Goal: Task Accomplishment & Management: Manage account settings

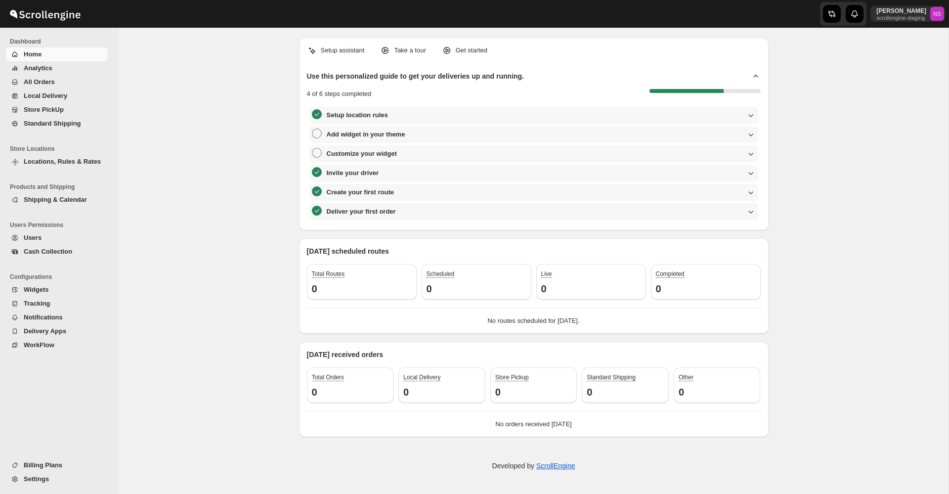
click at [55, 233] on span "Users" at bounding box center [65, 238] width 82 height 10
select select "6690703c4d61ba805315b3ea"
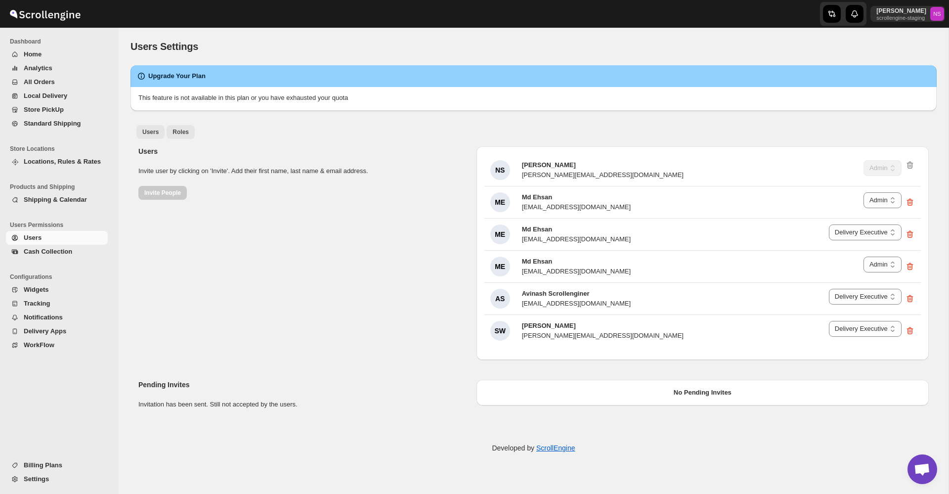
click at [185, 130] on span "Roles" at bounding box center [180, 132] width 16 height 8
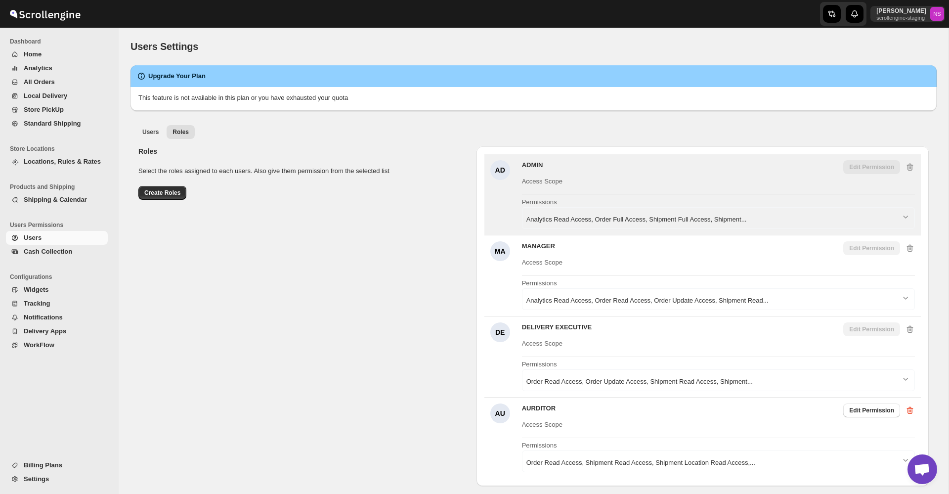
click at [644, 215] on span "Analytics Read Access, Order Full Access, Shipment Full Access, Shipment..." at bounding box center [636, 220] width 220 height 10
click at [629, 231] on div "AD ADMIN Edit Permission Access Scope Permissions Analytics Read Access, Order …" at bounding box center [702, 194] width 436 height 81
click at [642, 220] on span "Analytics Read Access, Order Full Access, Shipment Full Access, Shipment..." at bounding box center [636, 220] width 220 height 10
click at [646, 180] on span "Access Scope" at bounding box center [718, 180] width 393 height 12
click at [905, 214] on icon "button" at bounding box center [906, 217] width 10 height 10
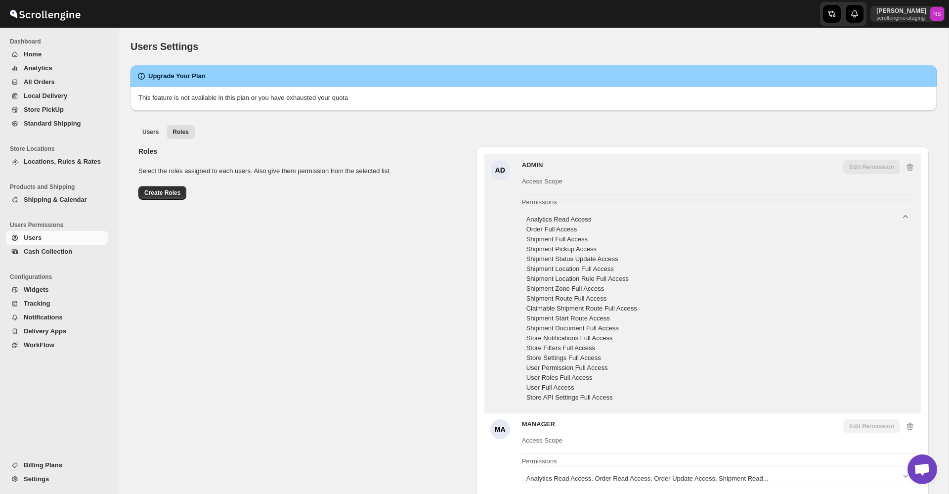
click at [905, 214] on icon "button" at bounding box center [906, 217] width 10 height 10
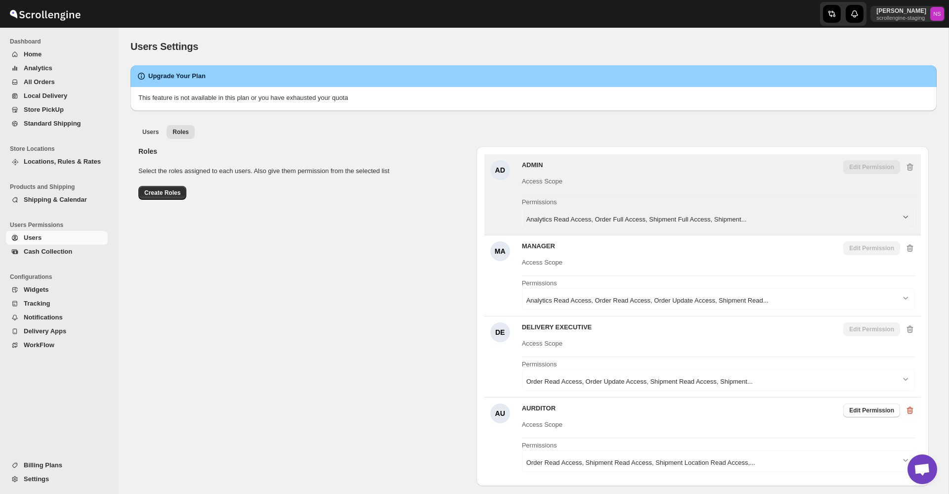
click at [764, 212] on div "Analytics Read Access, Order Full Access, Shipment Full Access, Shipment..." at bounding box center [718, 218] width 393 height 22
click at [731, 212] on div "Analytics Read Access, Order Full Access, Shipment Full Access, Shipment..." at bounding box center [718, 218] width 393 height 22
click at [691, 209] on div "Analytics Read Access, Order Full Access, Shipment Full Access, Shipment..." at bounding box center [718, 218] width 393 height 22
click at [680, 200] on span "Permissions" at bounding box center [718, 201] width 393 height 12
click at [664, 204] on span "Permissions" at bounding box center [718, 201] width 393 height 12
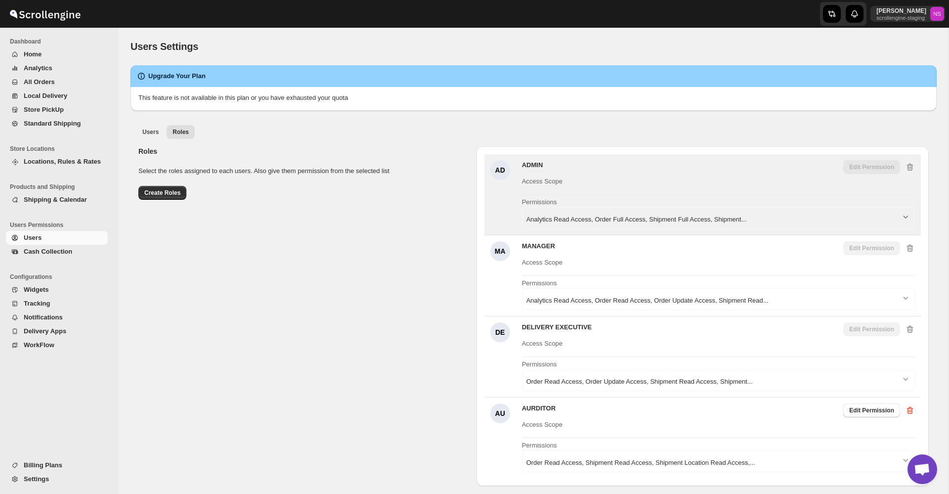
click at [845, 224] on div "Analytics Read Access, Order Full Access, Shipment Full Access, Shipment..." at bounding box center [718, 218] width 393 height 22
click at [729, 222] on span "Analytics Read Access, Order Full Access, Shipment Full Access, Shipment..." at bounding box center [636, 220] width 220 height 10
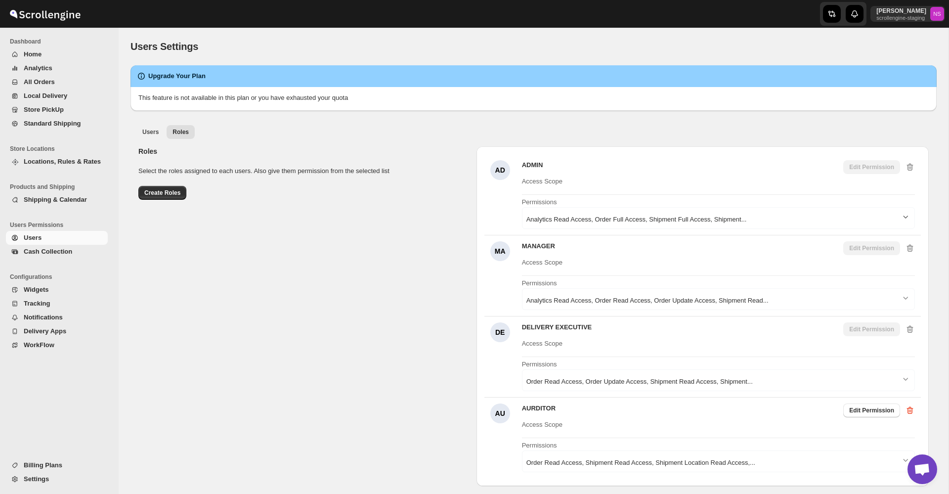
click at [905, 216] on icon "button" at bounding box center [906, 217] width 10 height 10
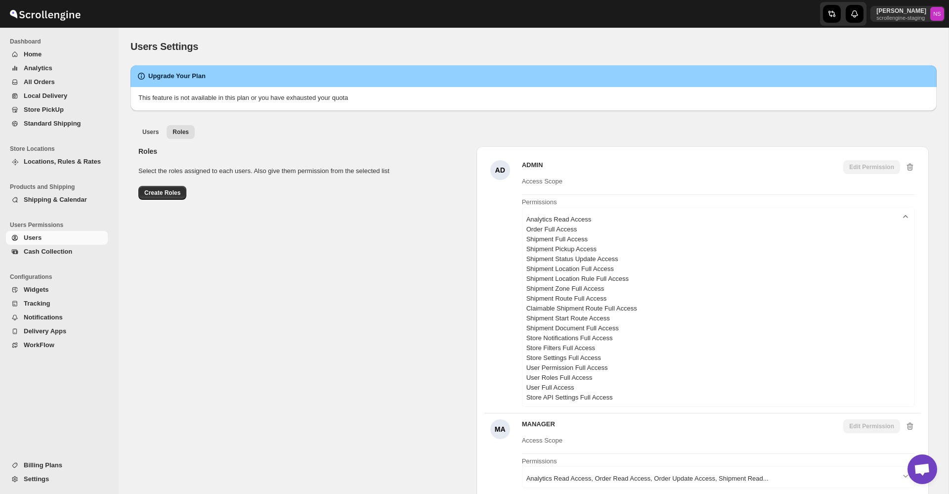
click at [905, 216] on icon "button" at bounding box center [905, 216] width 4 height 2
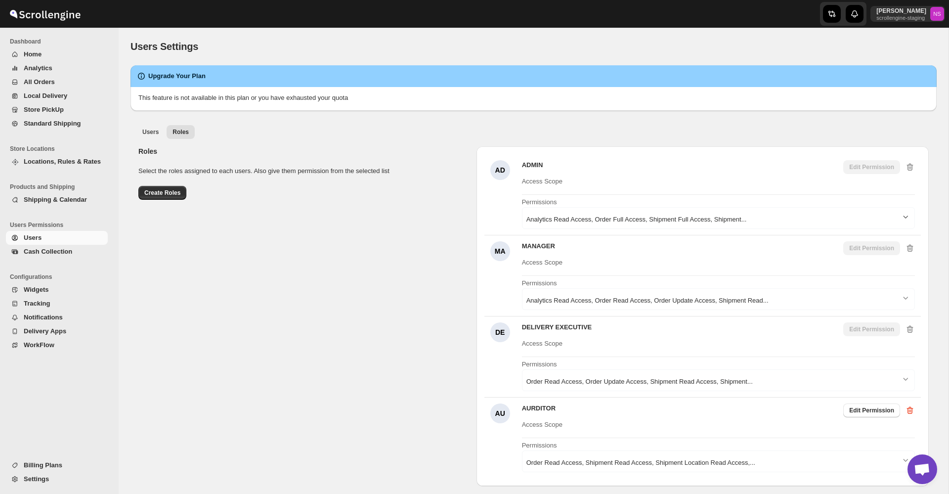
click at [905, 216] on icon "button" at bounding box center [906, 217] width 10 height 10
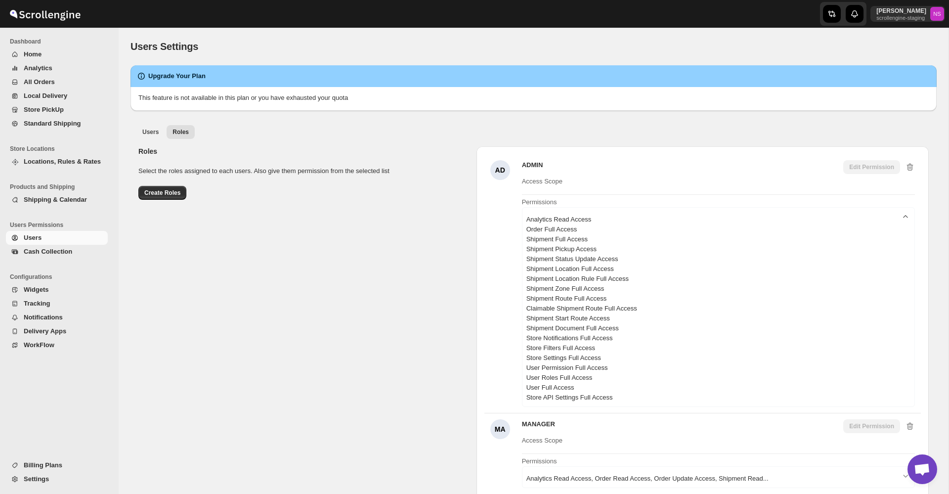
click at [905, 216] on icon "button" at bounding box center [905, 216] width 4 height 2
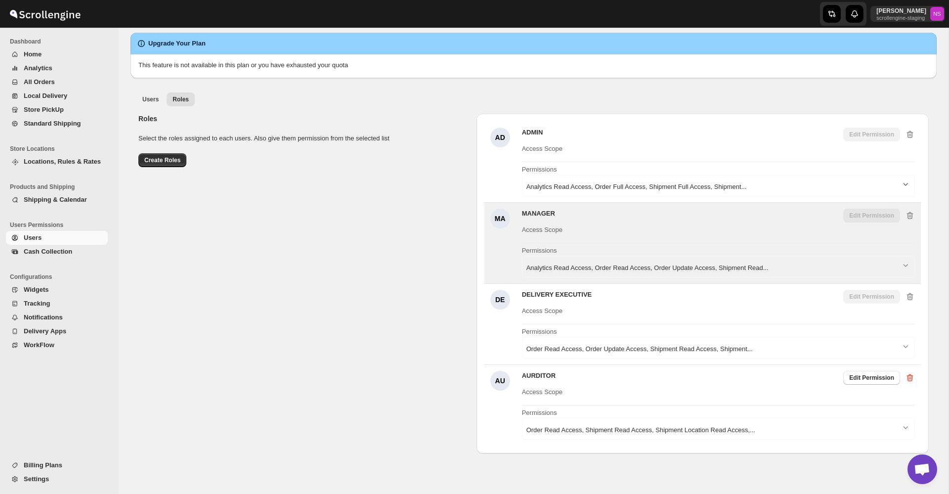
scroll to position [63, 0]
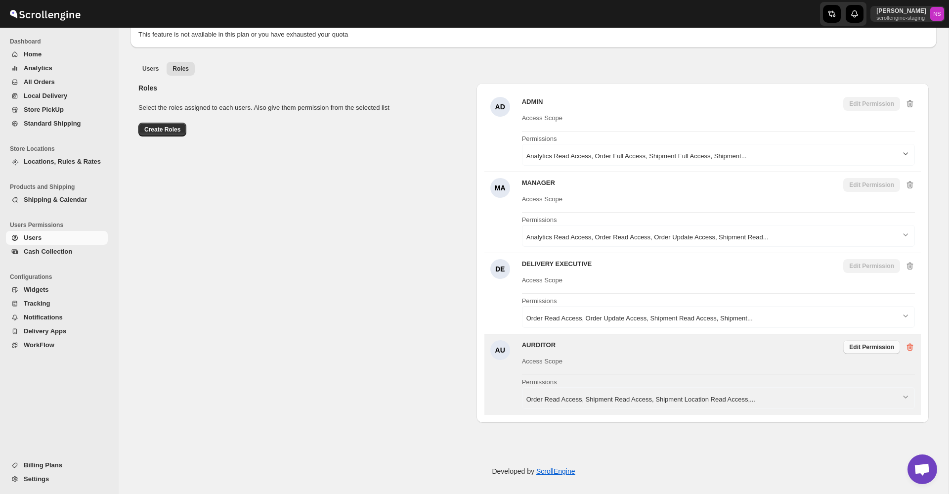
click at [863, 343] on span "Edit Permission" at bounding box center [871, 347] width 45 height 8
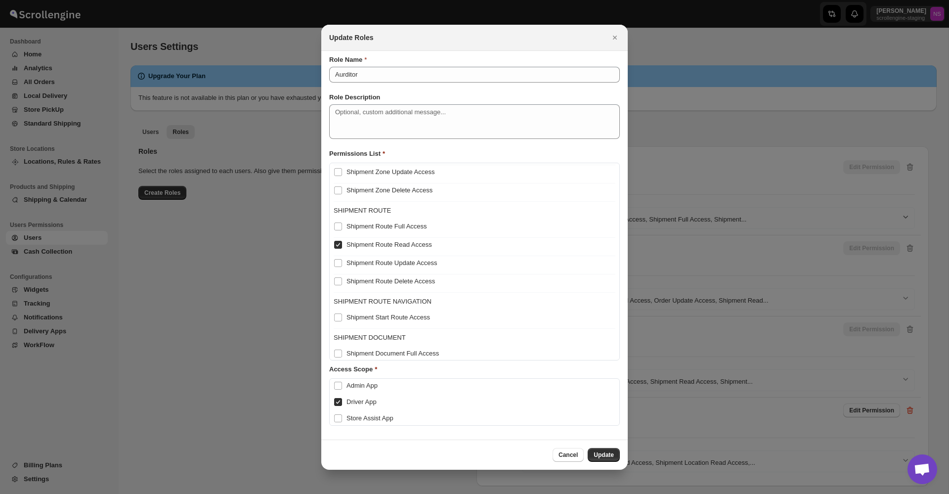
scroll to position [0, 0]
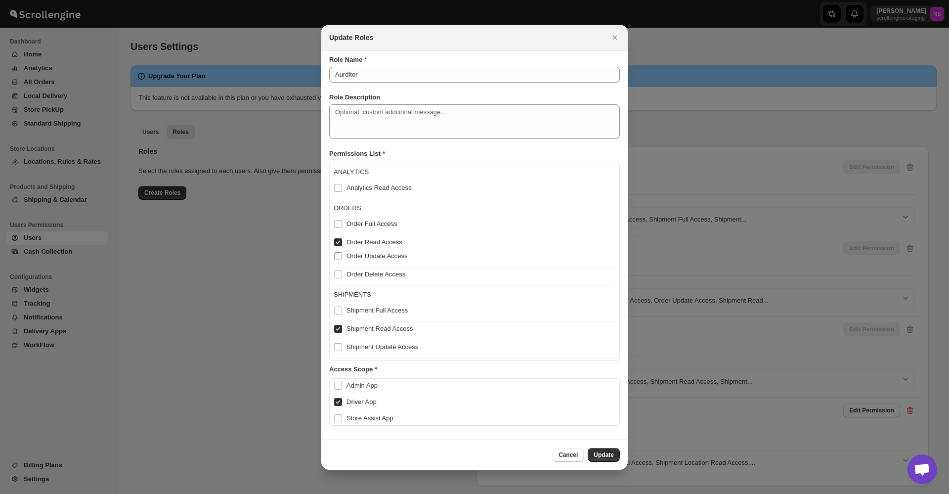
click at [400, 258] on span "Order Update Access" at bounding box center [376, 255] width 61 height 7
click at [342, 258] on input "Order Update Access" at bounding box center [338, 256] width 8 height 8
click at [400, 258] on span "Order Update Access" at bounding box center [376, 255] width 61 height 7
click at [342, 258] on input "Order Update Access" at bounding box center [338, 256] width 8 height 8
click at [400, 258] on span "Order Update Access" at bounding box center [376, 255] width 61 height 7
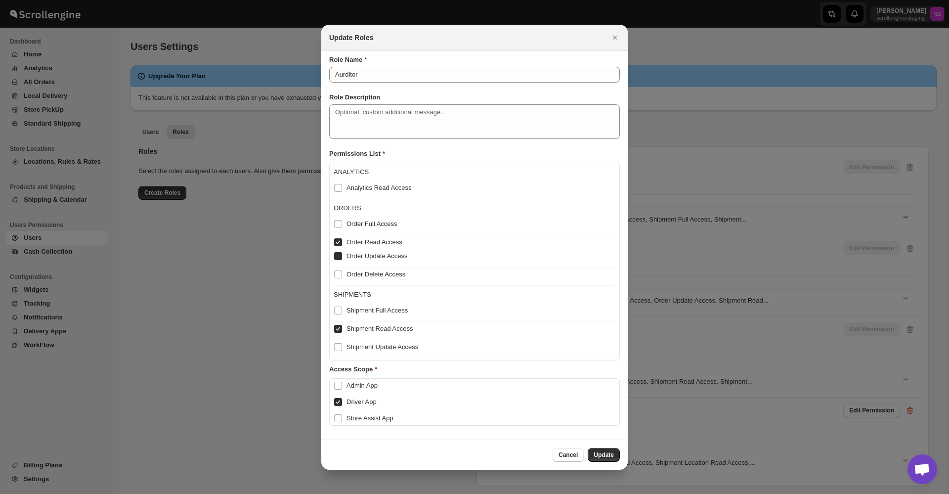
click at [342, 258] on input "Order Update Access" at bounding box center [338, 256] width 8 height 8
checkbox input "false"
click at [371, 222] on span "Order Full Access" at bounding box center [371, 223] width 51 height 7
click at [342, 222] on input "Order Full Access" at bounding box center [338, 224] width 8 height 8
click at [371, 222] on span "Order Full Access" at bounding box center [371, 223] width 51 height 7
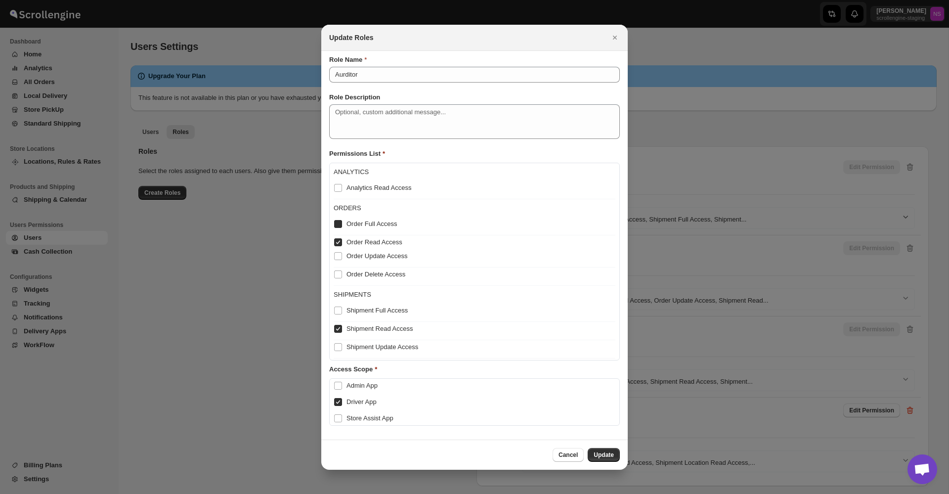
click at [342, 222] on input "Order Full Access" at bounding box center [338, 224] width 8 height 8
click at [371, 222] on span "Order Full Access" at bounding box center [371, 223] width 51 height 7
click at [342, 222] on input "Order Full Access" at bounding box center [338, 224] width 8 height 8
click at [371, 222] on span "Order Full Access" at bounding box center [371, 223] width 51 height 7
click at [342, 222] on input "Order Full Access" at bounding box center [338, 224] width 8 height 8
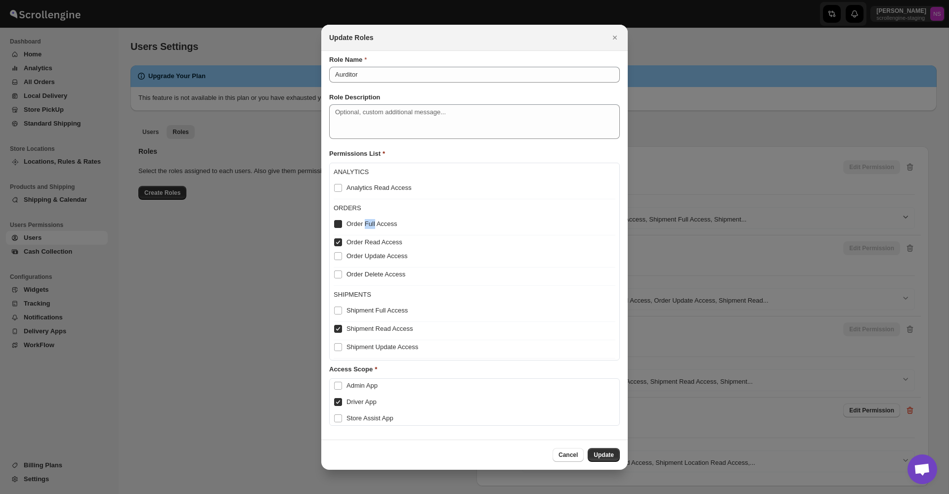
checkbox input "false"
click at [380, 265] on div "Order Update Access" at bounding box center [475, 258] width 282 height 18
click at [378, 280] on label "Order Delete Access" at bounding box center [370, 274] width 72 height 14
click at [342, 278] on input "Order Delete Access" at bounding box center [338, 274] width 8 height 8
checkbox input "false"
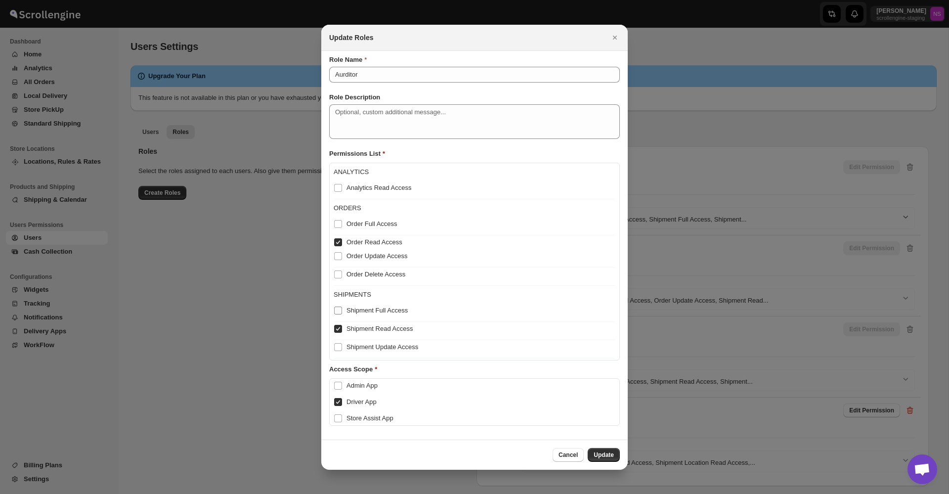
click at [379, 314] on span "Shipment Full Access" at bounding box center [376, 309] width 61 height 7
click at [342, 314] on input "Shipment Full Access" at bounding box center [338, 310] width 8 height 8
checkbox input "false"
click at [382, 345] on span "Shipment Update Access" at bounding box center [382, 346] width 72 height 7
click at [342, 345] on input "Shipment Update Access" at bounding box center [338, 347] width 8 height 8
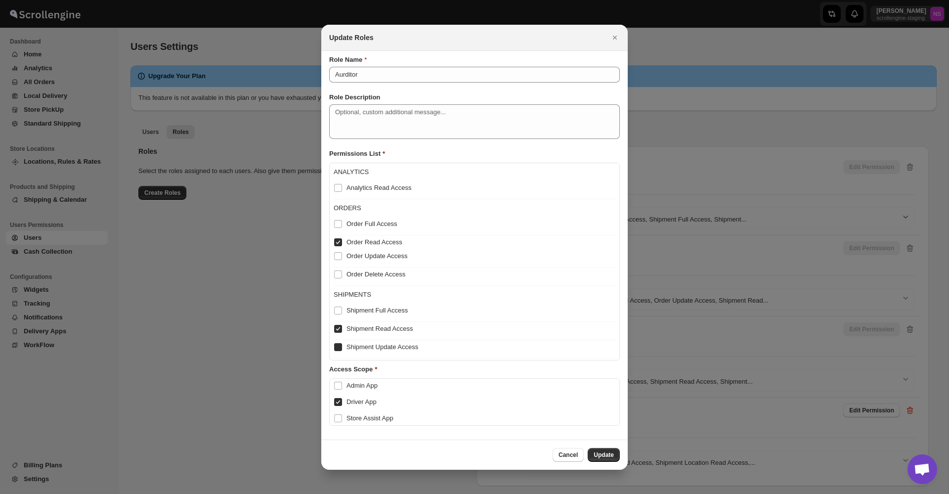
checkbox input "false"
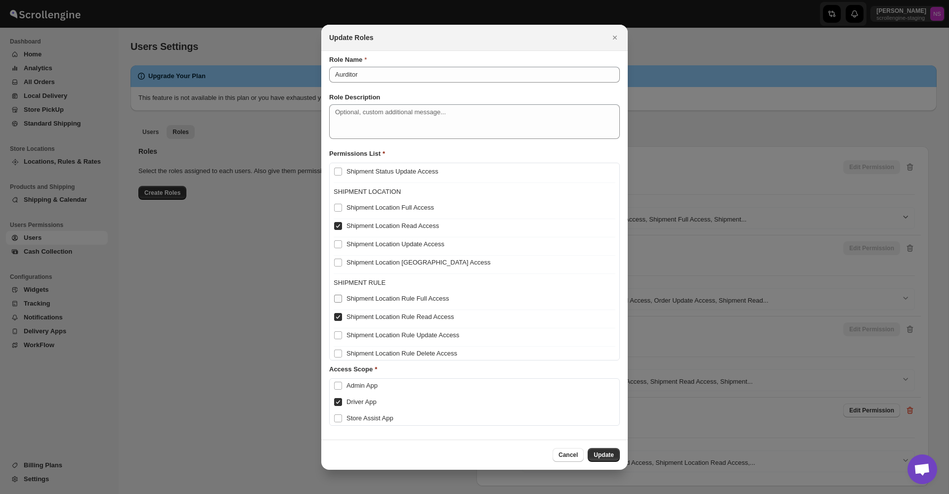
click at [370, 298] on span "Shipment Location Rule Full Access" at bounding box center [397, 298] width 102 height 7
click at [342, 298] on input "Shipment Location Rule Full Access" at bounding box center [338, 299] width 8 height 8
checkbox input "false"
click at [613, 40] on icon "Close" at bounding box center [615, 38] width 10 height 10
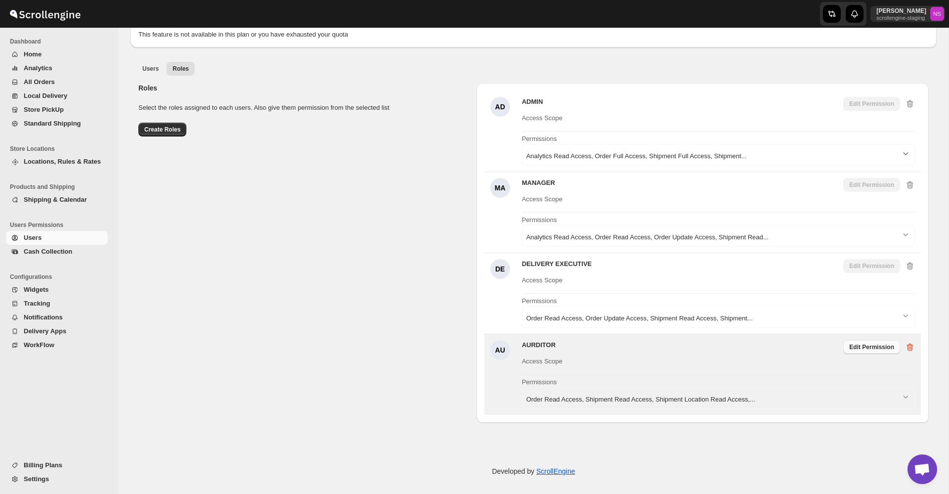
click at [860, 346] on span "Edit Permission" at bounding box center [871, 347] width 45 height 8
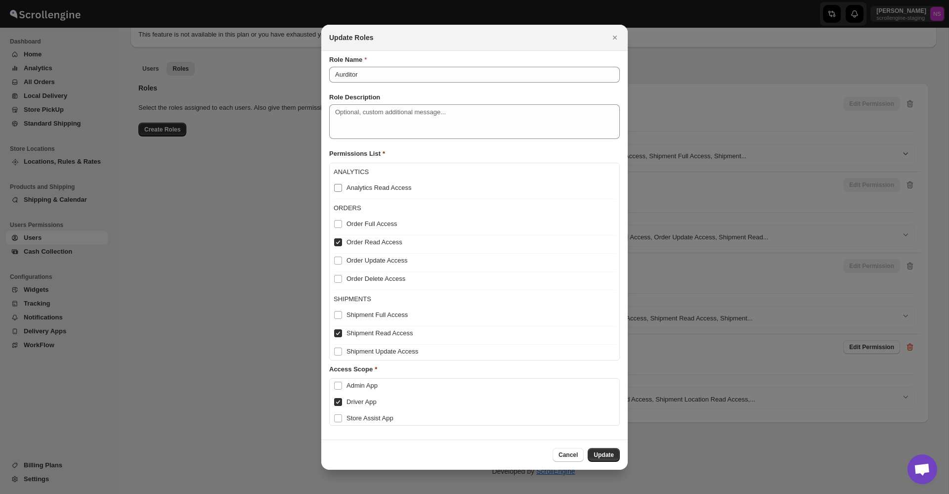
click at [382, 191] on span "Analytics Read Access" at bounding box center [378, 187] width 65 height 7
click at [342, 191] on input "Analytics Read Access" at bounding box center [338, 188] width 8 height 8
checkbox input "false"
click at [375, 230] on label "Order Full Access" at bounding box center [366, 224] width 64 height 14
click at [342, 228] on input "Order Full Access" at bounding box center [338, 224] width 8 height 8
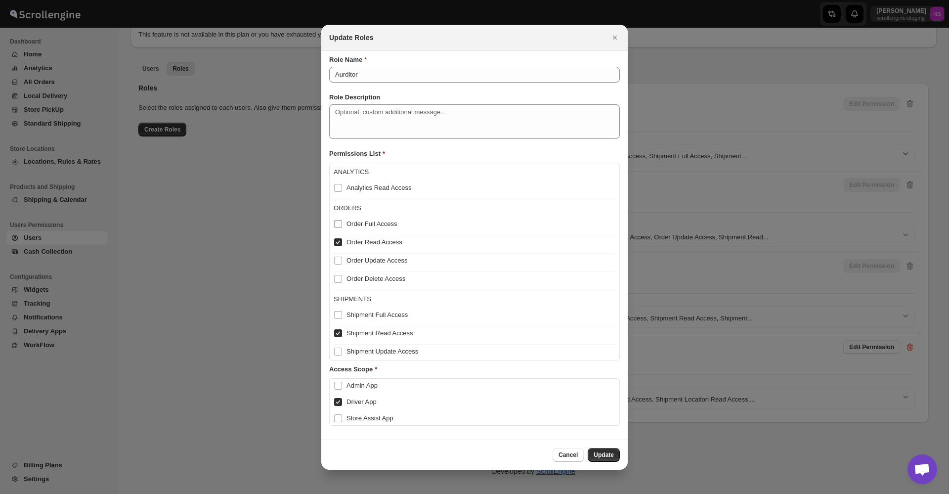
checkbox input "false"
click at [374, 264] on span "Order Update Access" at bounding box center [376, 260] width 61 height 7
click at [342, 264] on input "Order Update Access" at bounding box center [338, 261] width 8 height 8
checkbox input "false"
click at [373, 280] on span "Order Delete Access" at bounding box center [375, 278] width 59 height 7
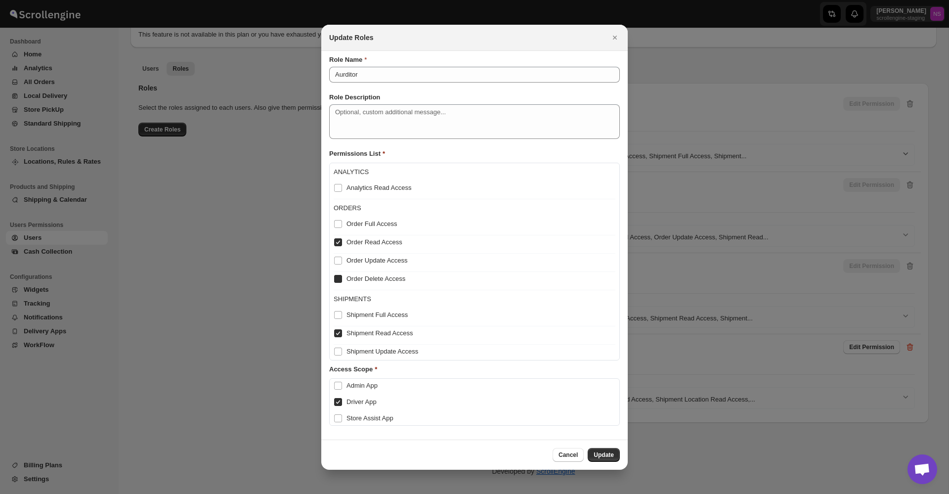
click at [342, 280] on input "Order Delete Access" at bounding box center [338, 279] width 8 height 8
checkbox input "false"
click at [370, 315] on span "Shipment Full Access" at bounding box center [376, 314] width 61 height 7
click at [342, 315] on input "Shipment Full Access" at bounding box center [338, 315] width 8 height 8
checkbox input "false"
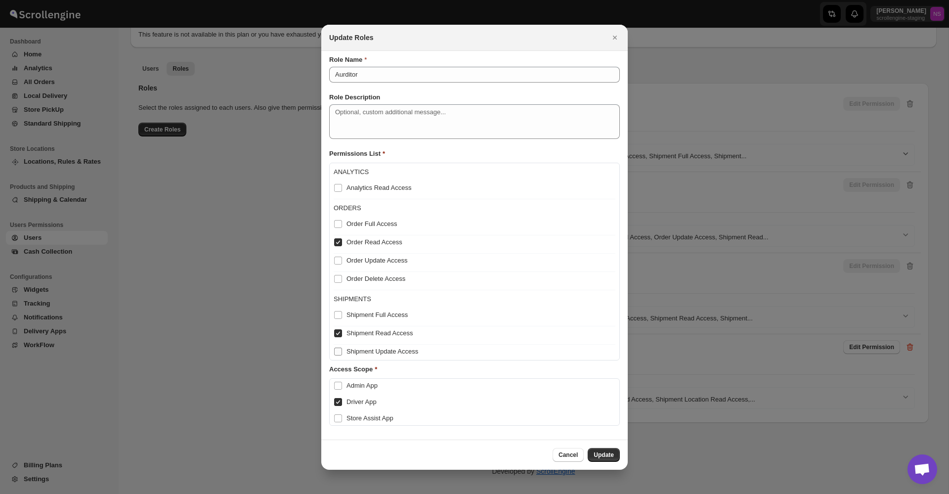
click at [370, 351] on span "Shipment Update Access" at bounding box center [382, 350] width 72 height 7
click at [342, 351] on input "Shipment Update Access" at bounding box center [338, 351] width 8 height 8
checkbox input "false"
click at [336, 332] on input "Shipment Read Access" at bounding box center [338, 333] width 8 height 8
click at [339, 335] on input "Shipment Read Access" at bounding box center [338, 333] width 8 height 8
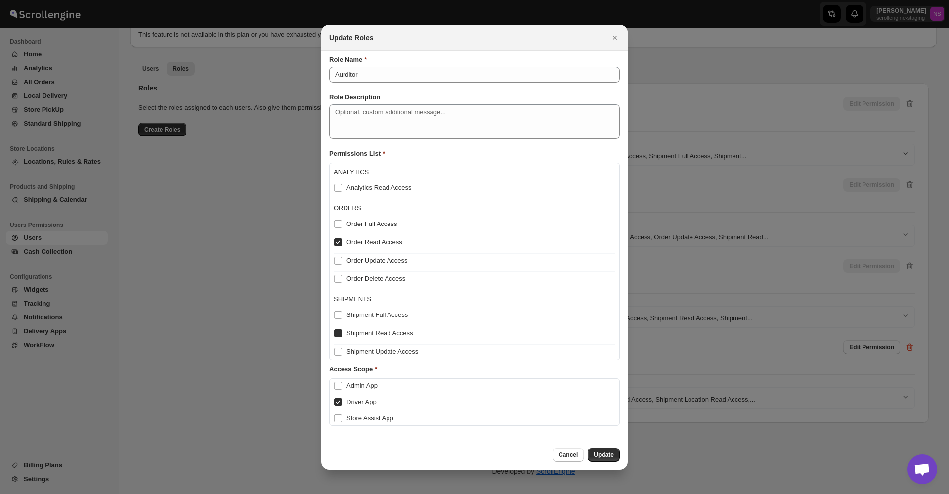
checkbox input "true"
click at [358, 311] on span "Shipment Full Access" at bounding box center [376, 314] width 61 height 7
click at [342, 311] on input "Shipment Full Access" at bounding box center [338, 315] width 8 height 8
click at [337, 315] on input "Shipment Full Access" at bounding box center [338, 315] width 8 height 8
click at [339, 315] on input "Shipment Full Access" at bounding box center [338, 315] width 8 height 8
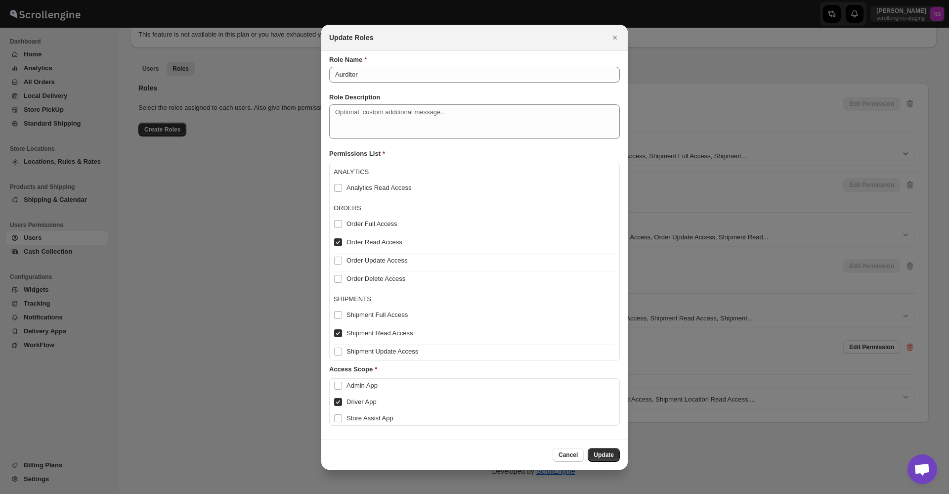
click at [391, 322] on div "SHIPMENTS Shipment Full Access" at bounding box center [475, 308] width 282 height 36
click at [395, 312] on span "Shipment Full Access" at bounding box center [376, 314] width 61 height 7
click at [342, 312] on input "Shipment Full Access" at bounding box center [338, 315] width 8 height 8
click at [395, 312] on span "Shipment Full Access" at bounding box center [376, 314] width 61 height 7
click at [342, 312] on input "Shipment Full Access" at bounding box center [338, 315] width 8 height 8
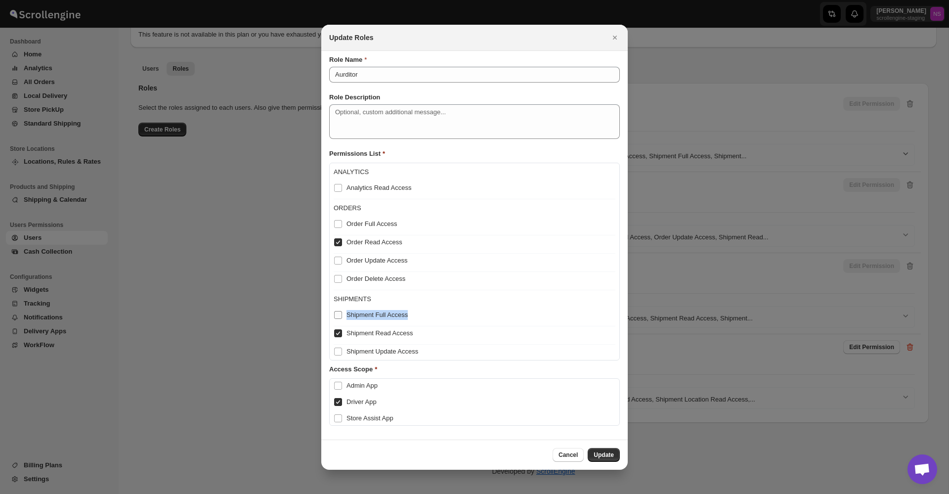
click at [395, 312] on span "Shipment Full Access" at bounding box center [376, 314] width 61 height 7
click at [342, 312] on input "Shipment Full Access" at bounding box center [338, 315] width 8 height 8
click at [395, 312] on span "Shipment Full Access" at bounding box center [376, 314] width 61 height 7
click at [342, 312] on input "Shipment Full Access" at bounding box center [338, 315] width 8 height 8
checkbox input "false"
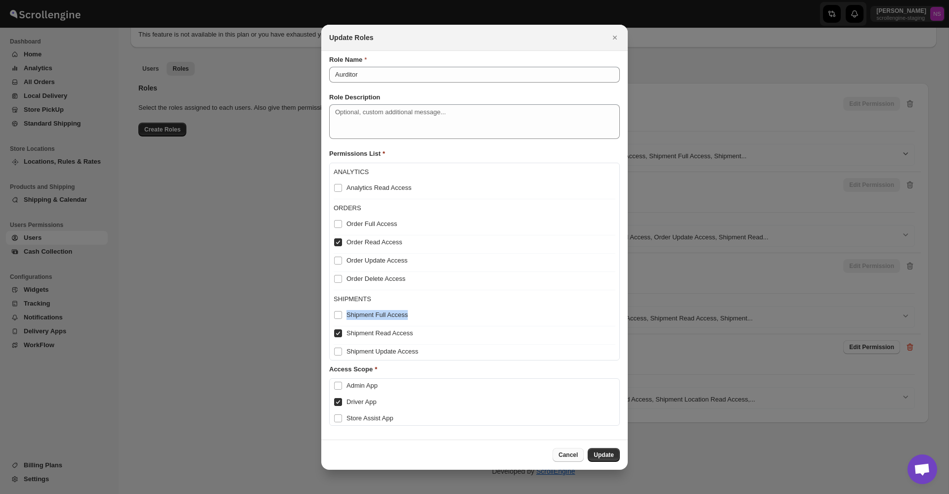
click at [572, 454] on span "Cancel" at bounding box center [568, 455] width 19 height 8
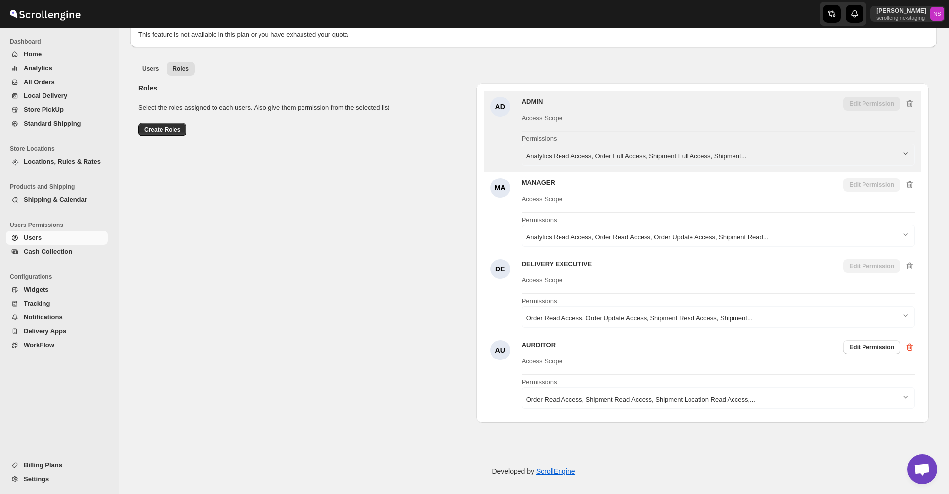
click at [732, 158] on span "Analytics Read Access, Order Full Access, Shipment Full Access, Shipment..." at bounding box center [636, 156] width 220 height 10
click at [617, 145] on div "Analytics Read Access, Order Full Access, Shipment Full Access, Shipment..." at bounding box center [718, 155] width 393 height 22
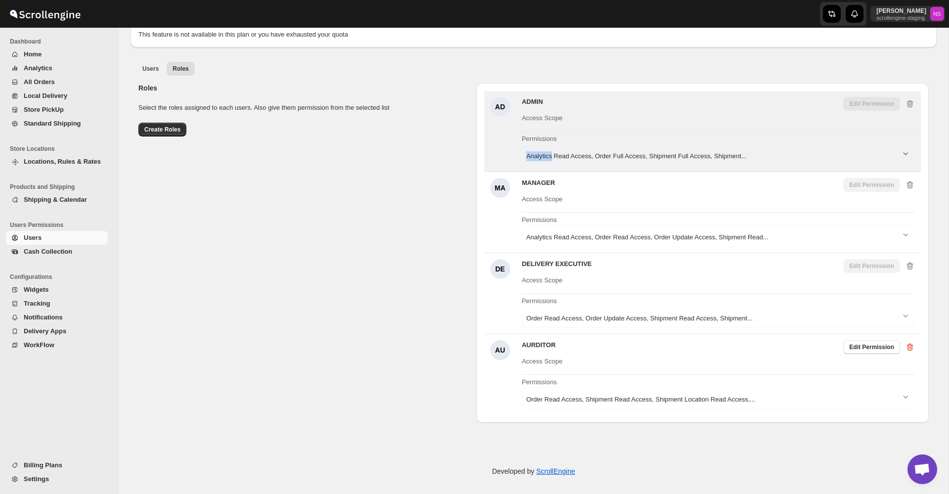
click at [617, 145] on div "Analytics Read Access, Order Full Access, Shipment Full Access, Shipment..." at bounding box center [718, 155] width 393 height 22
click at [624, 163] on div "Analytics Read Access, Order Full Access, Shipment Full Access, Shipment..." at bounding box center [718, 155] width 393 height 22
click at [567, 139] on span "Permissions" at bounding box center [718, 137] width 393 height 12
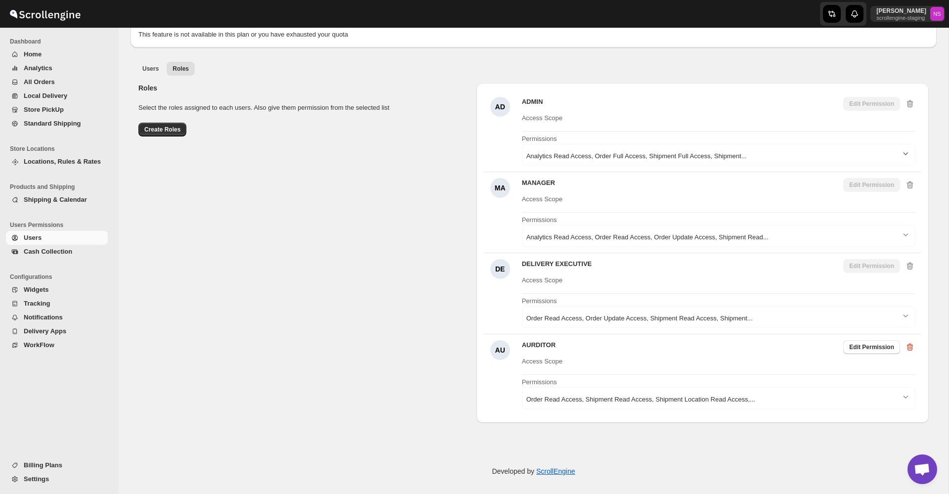
click at [904, 155] on icon "button" at bounding box center [906, 153] width 10 height 10
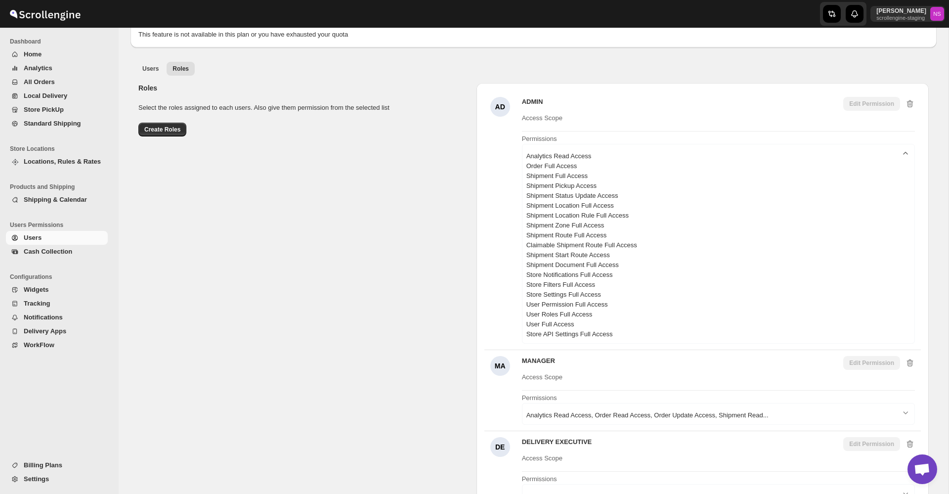
click at [904, 155] on icon "button" at bounding box center [906, 153] width 10 height 10
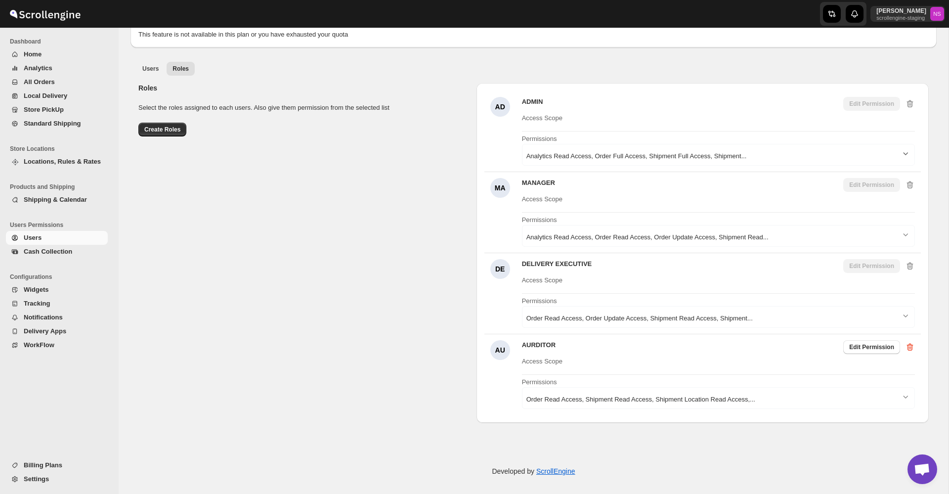
click at [904, 155] on icon "button" at bounding box center [906, 153] width 10 height 10
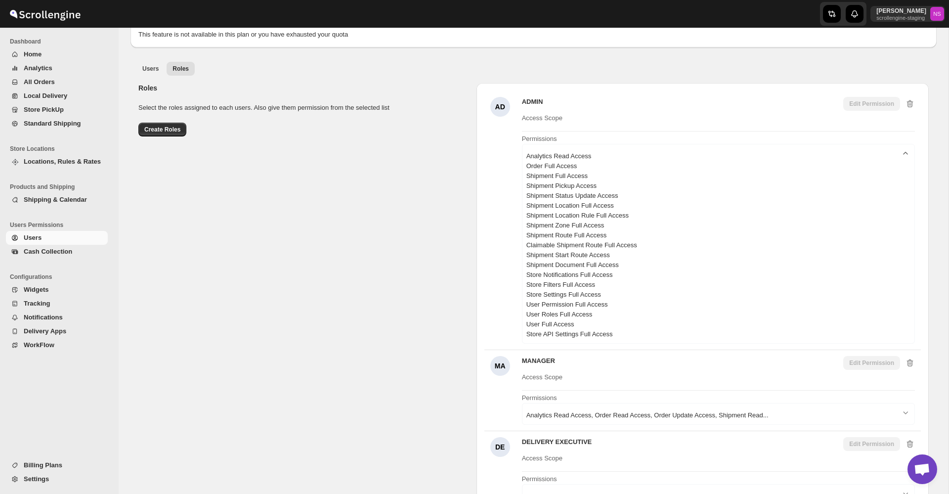
click at [904, 155] on icon "button" at bounding box center [906, 153] width 10 height 10
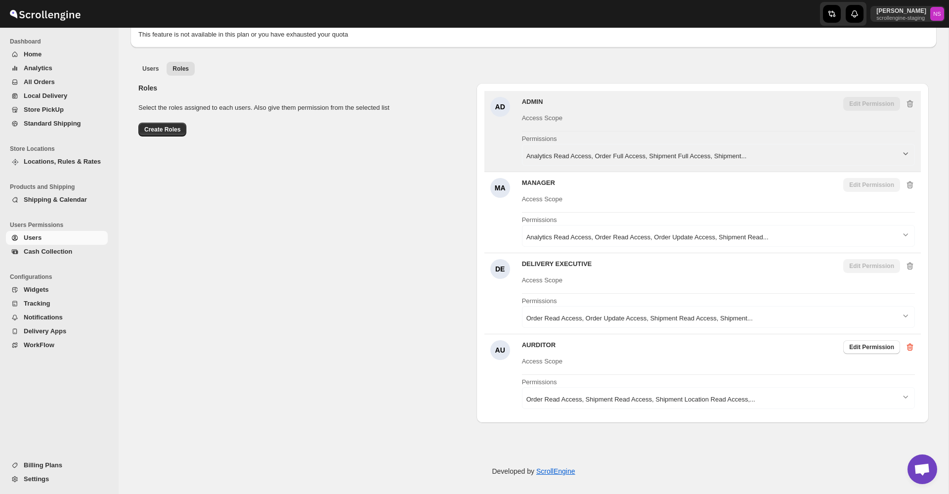
click at [685, 154] on span "Analytics Read Access, Order Full Access, Shipment Full Access, Shipment..." at bounding box center [636, 156] width 220 height 10
click at [525, 153] on div "Analytics Read Access, Order Full Access, Shipment Full Access, Shipment..." at bounding box center [718, 155] width 393 height 22
click at [544, 123] on div at bounding box center [718, 127] width 393 height 8
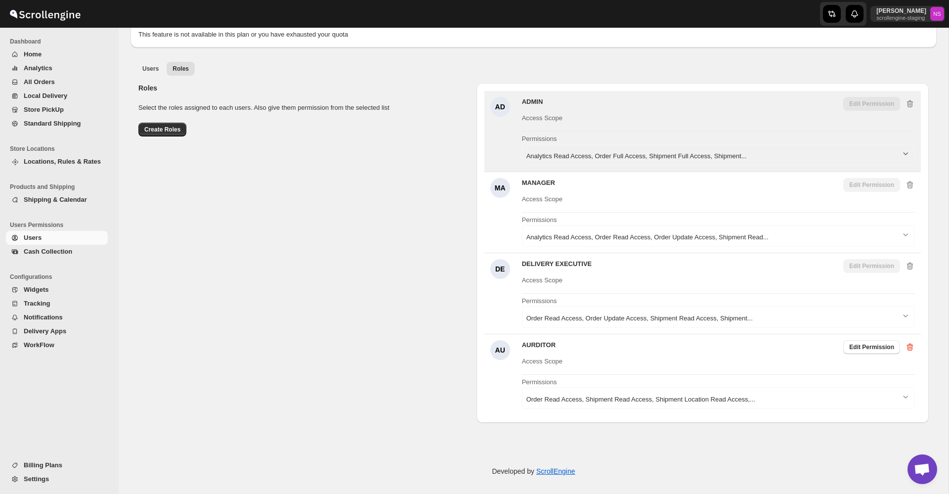
click at [545, 160] on span "Analytics Read Access, Order Full Access, Shipment Full Access, Shipment..." at bounding box center [636, 156] width 220 height 10
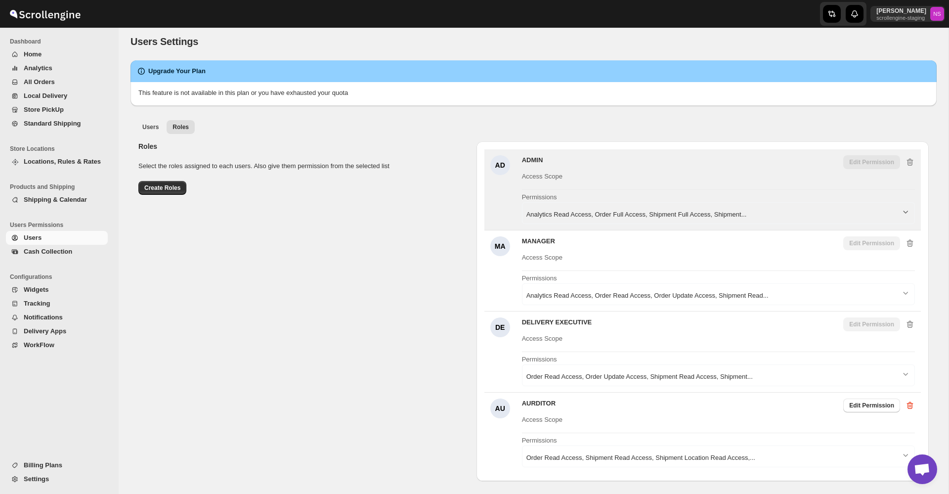
scroll to position [0, 0]
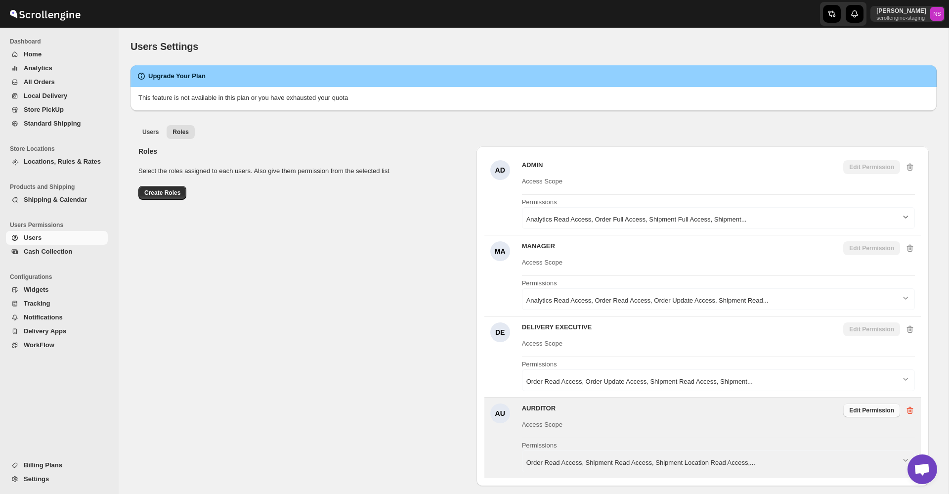
click at [863, 410] on span "Edit Permission" at bounding box center [871, 410] width 45 height 8
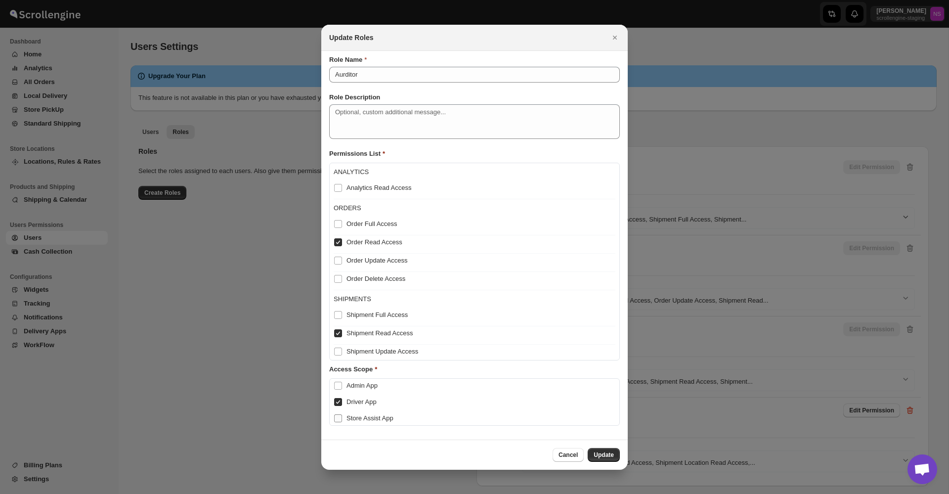
click at [381, 416] on span "Store Assist App" at bounding box center [369, 417] width 47 height 7
click at [342, 416] on input "Store Assist App" at bounding box center [338, 418] width 8 height 8
click at [381, 416] on span "Store Assist App" at bounding box center [369, 417] width 47 height 7
click at [342, 416] on input "Store Assist App" at bounding box center [338, 418] width 8 height 8
checkbox input "false"
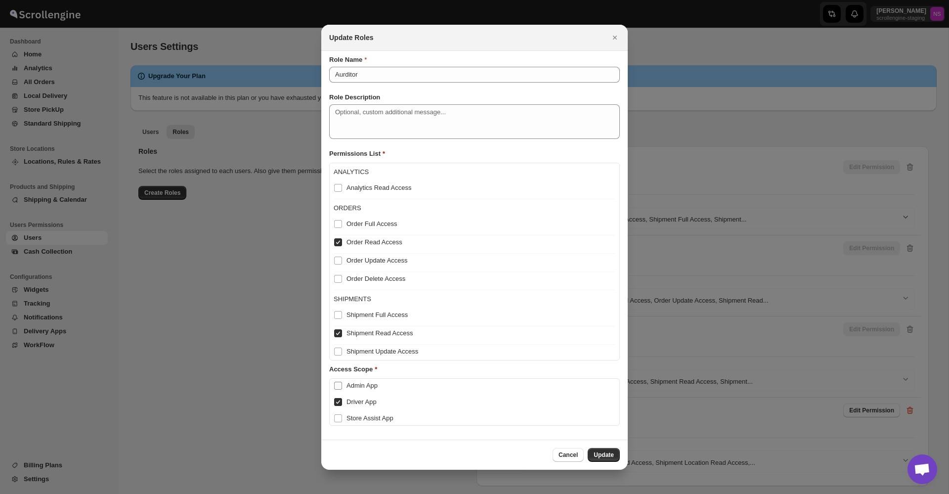
click at [370, 390] on label "Admin App" at bounding box center [475, 386] width 282 height 14
click at [342, 389] on input "Admin App" at bounding box center [338, 386] width 8 height 8
click at [370, 390] on label "Admin App" at bounding box center [475, 386] width 282 height 14
click at [342, 389] on input "Admin App" at bounding box center [338, 386] width 8 height 8
checkbox input "false"
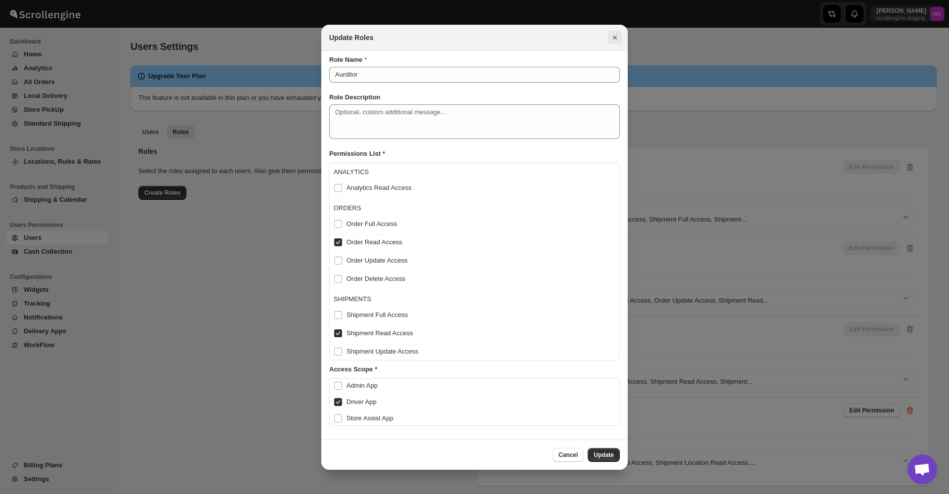
click at [611, 41] on icon "Close" at bounding box center [615, 38] width 10 height 10
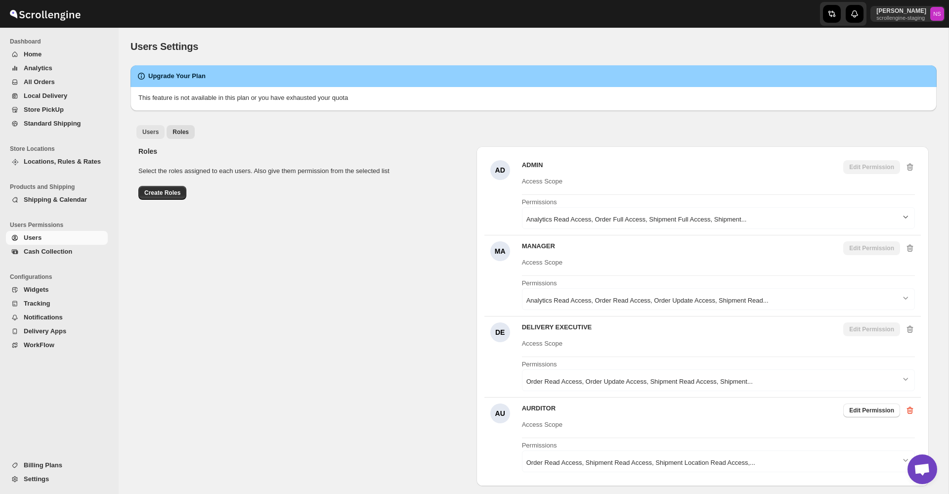
click at [158, 129] on span "Users" at bounding box center [150, 132] width 16 height 8
select select "6690703c4d61ba805315b3ea"
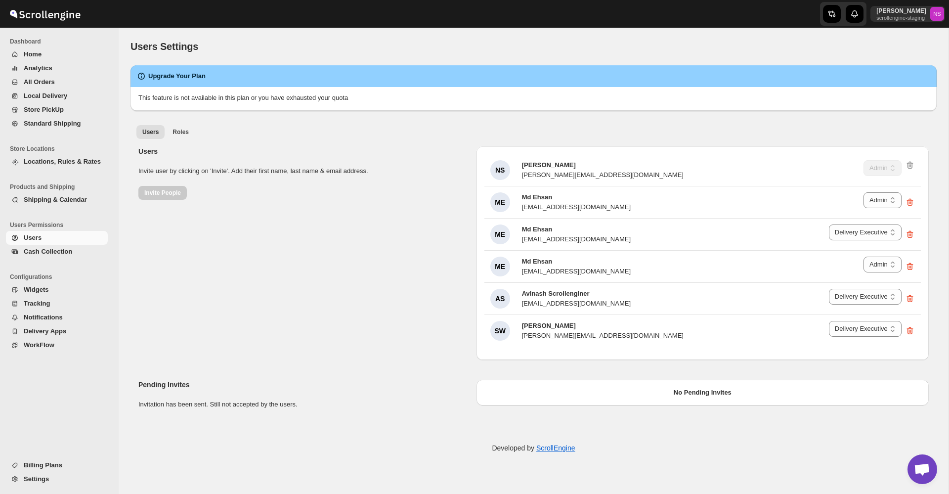
click at [160, 203] on div "Users Invite user by clicking on 'Invite'. Add their first name, last name & em…" at bounding box center [529, 248] width 798 height 221
click at [161, 196] on div "Users Invite user by clicking on 'Invite'. Add their first name, last name & em…" at bounding box center [303, 172] width 330 height 53
click at [179, 127] on button "Roles" at bounding box center [181, 132] width 28 height 14
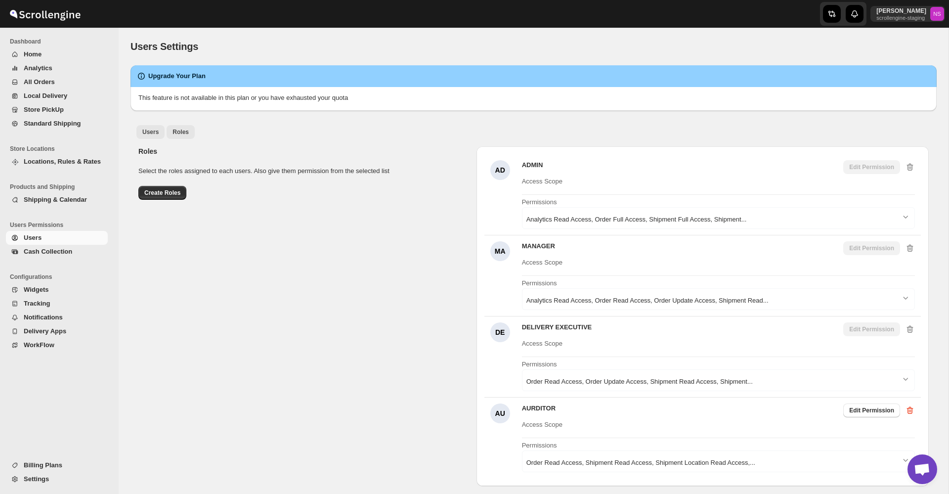
click at [149, 133] on span "Users" at bounding box center [150, 132] width 16 height 8
select select "6690703c4d61ba805315b3ea"
